Goal: Task Accomplishment & Management: Manage account settings

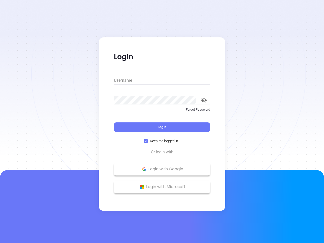
click at [162, 121] on div "Login" at bounding box center [162, 124] width 96 height 16
click at [162, 80] on input "Username" at bounding box center [162, 80] width 96 height 8
click at [204, 100] on icon "toggle password visibility" at bounding box center [204, 100] width 6 height 5
click at [162, 127] on span "Login" at bounding box center [162, 127] width 9 height 4
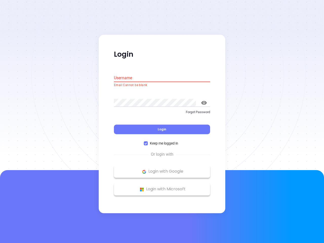
click at [162, 141] on span "Keep me logged in" at bounding box center [164, 144] width 32 height 6
click at [148, 141] on input "Keep me logged in" at bounding box center [146, 143] width 4 height 4
checkbox input "false"
click at [162, 169] on p "Login with Google" at bounding box center [161, 172] width 91 height 8
click at [162, 187] on p "Login with Microsoft" at bounding box center [161, 189] width 91 height 8
